Goal: Check status: Check status

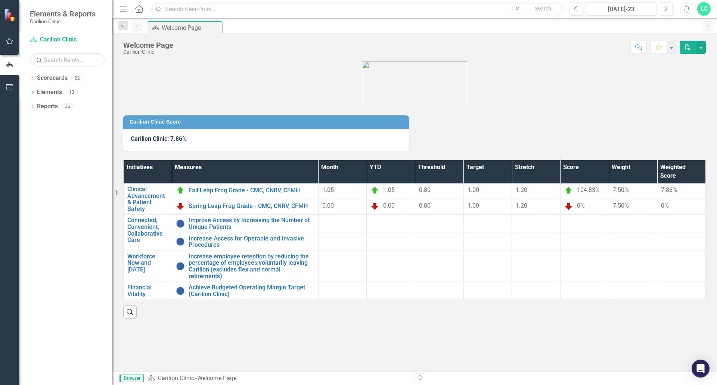
click at [662, 11] on button "Next" at bounding box center [665, 8] width 14 height 13
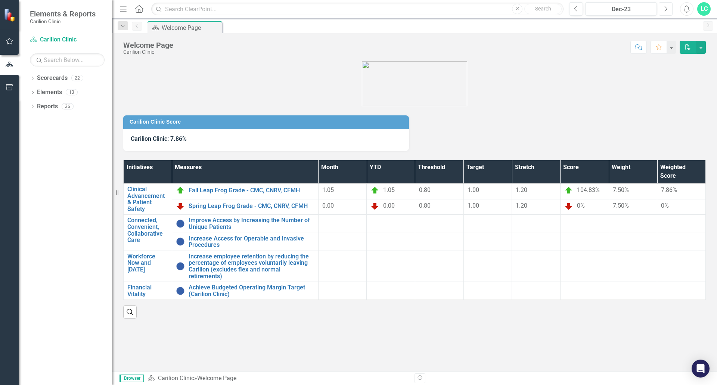
click at [662, 11] on button "Next" at bounding box center [665, 8] width 14 height 13
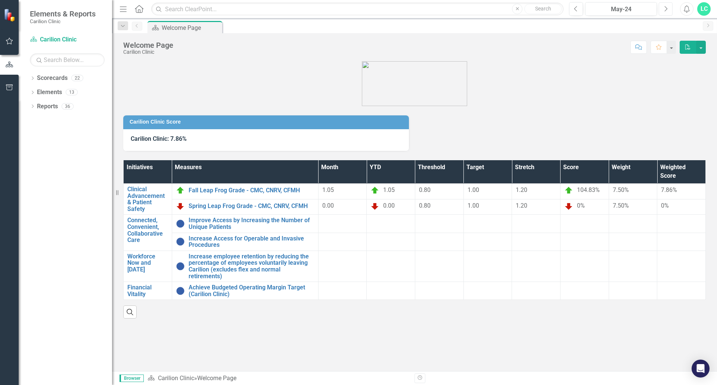
click at [662, 11] on button "Next" at bounding box center [665, 8] width 14 height 13
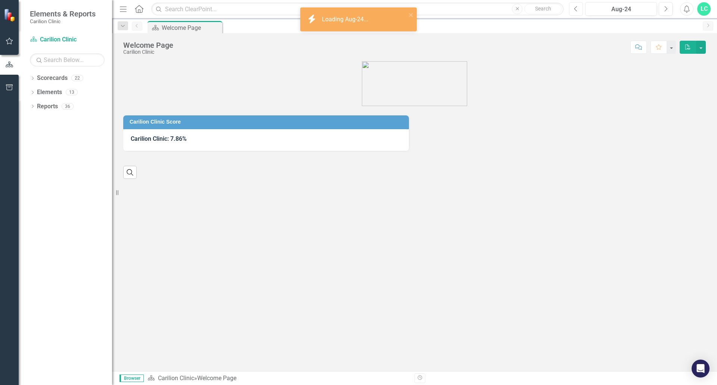
click at [578, 10] on icon "Previous" at bounding box center [576, 9] width 4 height 7
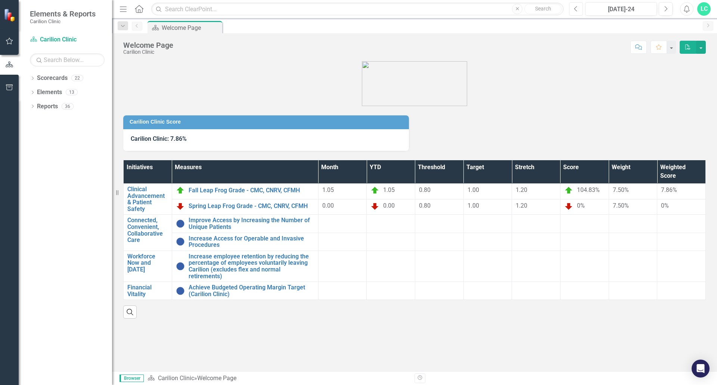
click at [577, 10] on icon "Previous" at bounding box center [576, 9] width 4 height 7
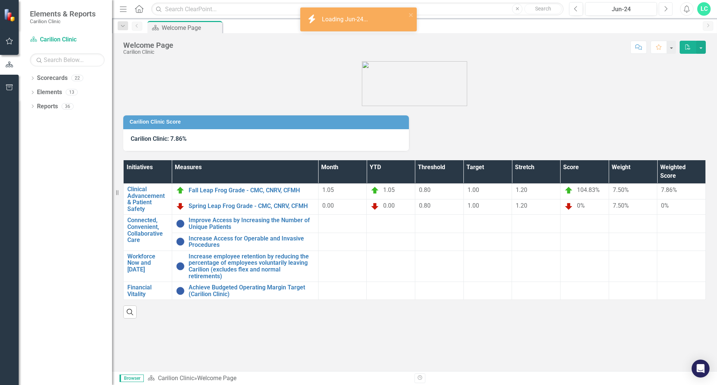
click at [666, 6] on icon "Next" at bounding box center [665, 9] width 4 height 7
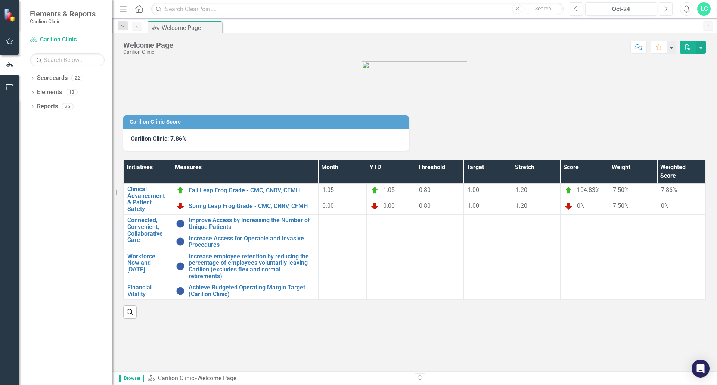
click at [666, 6] on icon "Next" at bounding box center [665, 9] width 4 height 7
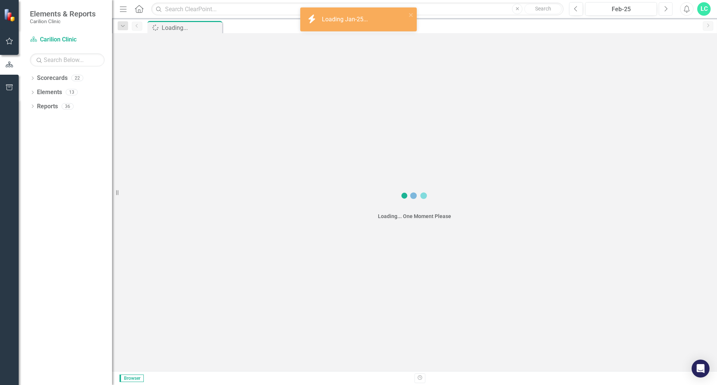
click at [666, 6] on icon "Next" at bounding box center [665, 9] width 4 height 7
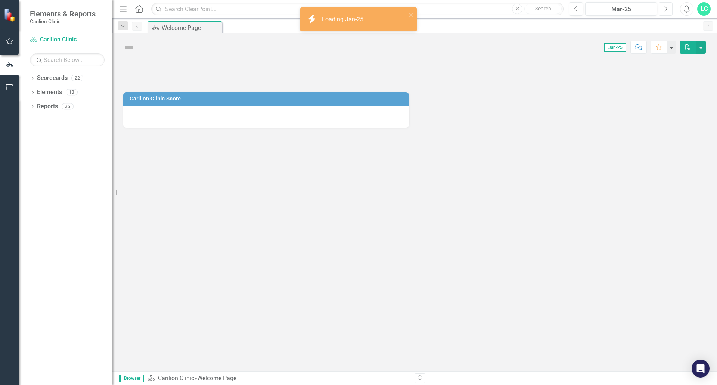
click at [666, 6] on icon "Next" at bounding box center [665, 9] width 4 height 7
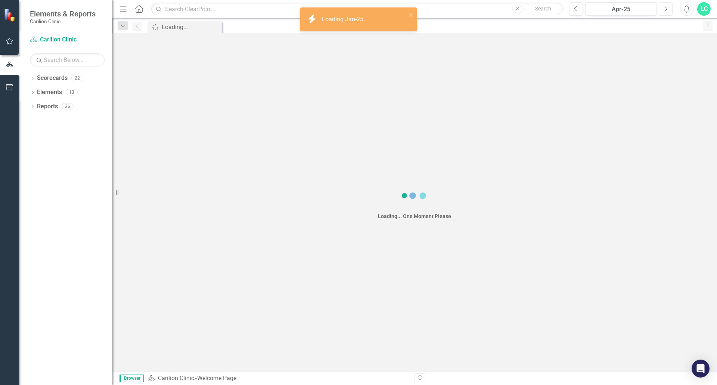
click at [666, 6] on icon "Next" at bounding box center [665, 9] width 4 height 7
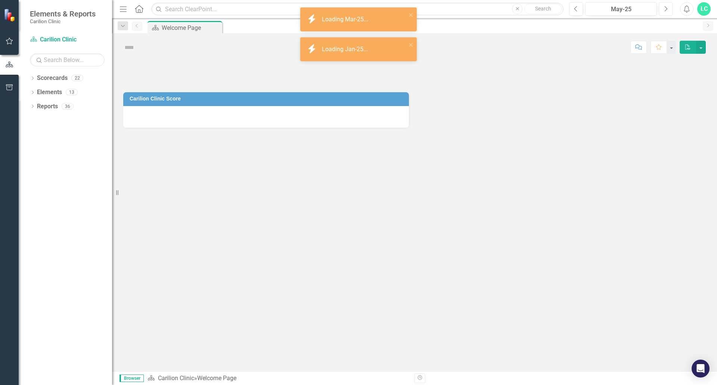
click at [666, 6] on icon "Next" at bounding box center [665, 9] width 4 height 7
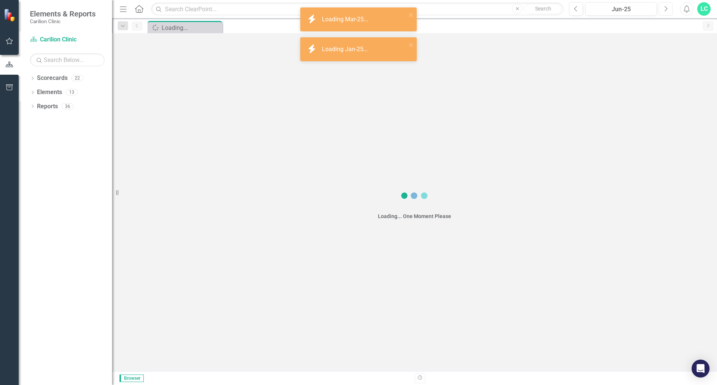
click at [666, 6] on icon "Next" at bounding box center [665, 9] width 4 height 7
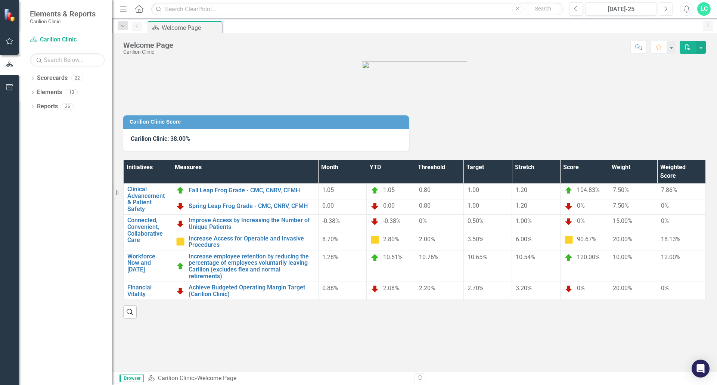
click at [665, 7] on icon "Next" at bounding box center [665, 9] width 4 height 7
click at [574, 11] on icon "Previous" at bounding box center [576, 9] width 4 height 7
